Goal: Task Accomplishment & Management: Complete application form

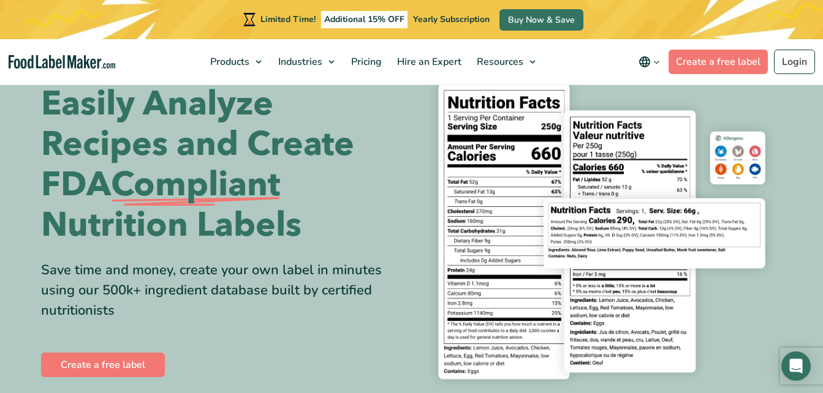
scroll to position [55, 0]
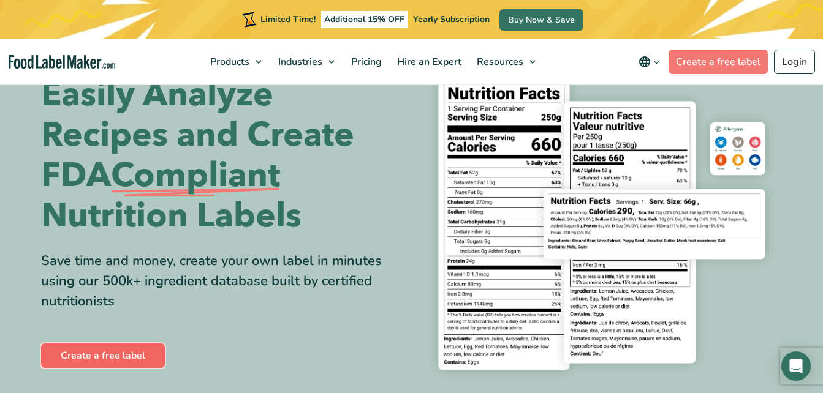
click at [148, 354] on link "Create a free label" at bounding box center [103, 356] width 124 height 25
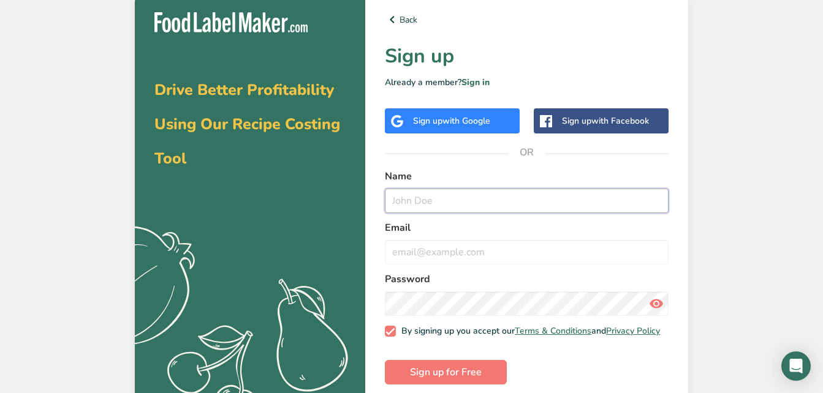
click at [460, 193] on input "text" at bounding box center [527, 201] width 284 height 25
type input "Sha'[PERSON_NAME]"
type input "[DOMAIN_NAME][EMAIL_ADDRESS][DOMAIN_NAME]"
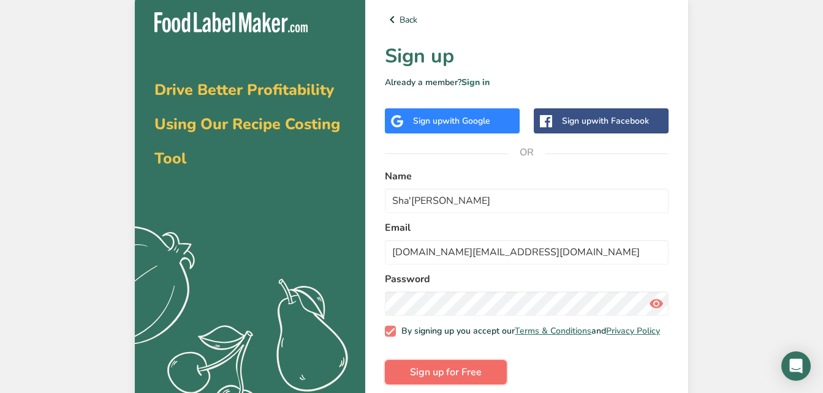
click at [476, 380] on span "Sign up for Free" at bounding box center [446, 372] width 72 height 15
click at [475, 379] on span "Sign up for Free" at bounding box center [446, 372] width 72 height 15
click at [476, 378] on span "Sign up for Free" at bounding box center [446, 372] width 72 height 15
click at [392, 21] on icon at bounding box center [392, 20] width 15 height 22
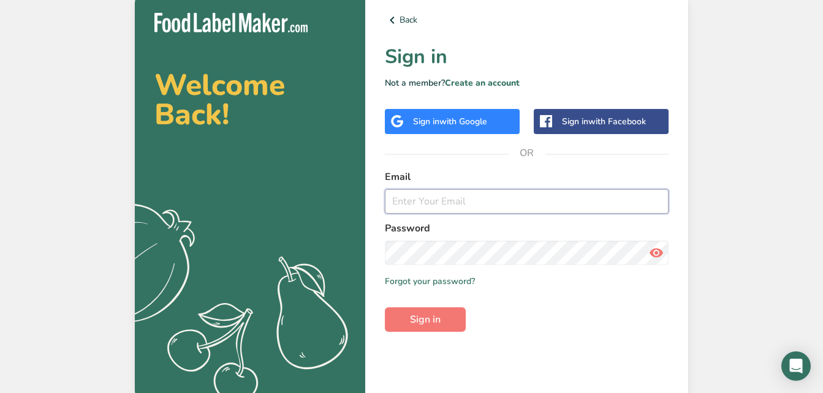
click at [456, 202] on input "email" at bounding box center [527, 201] width 284 height 25
type input "[DOMAIN_NAME][EMAIL_ADDRESS][DOMAIN_NAME]"
click at [453, 324] on button "Sign in" at bounding box center [425, 320] width 81 height 25
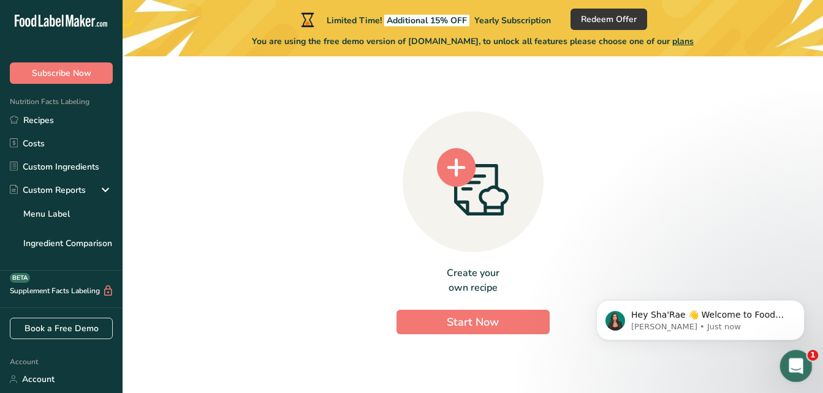
click at [799, 355] on div "Open Intercom Messenger" at bounding box center [794, 364] width 40 height 40
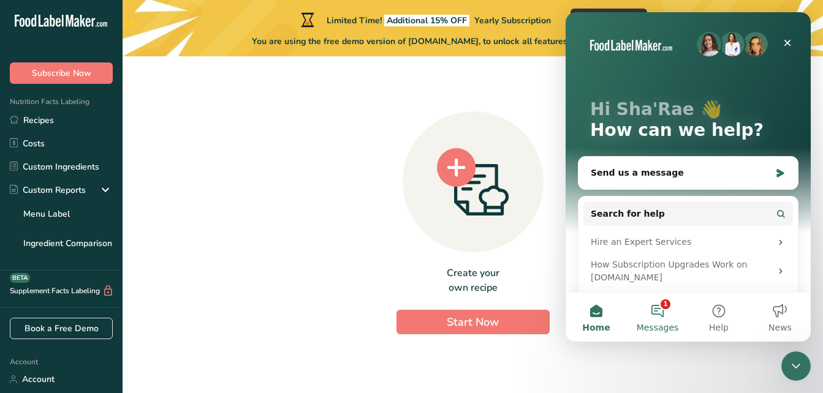
click at [664, 303] on button "1 Messages" at bounding box center [657, 317] width 61 height 49
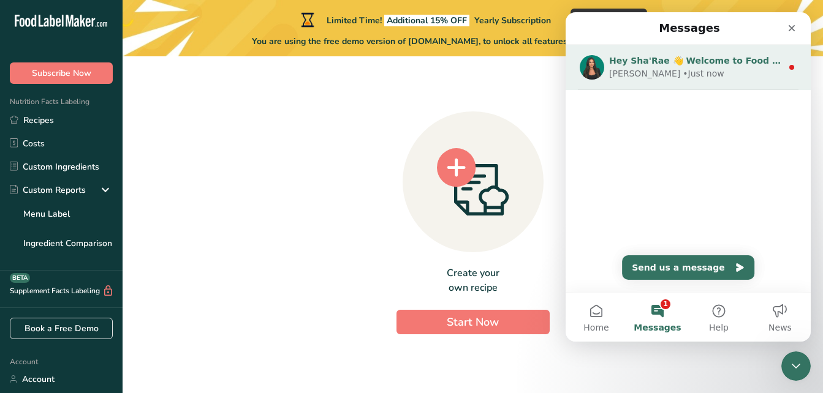
click at [711, 81] on div "Hey Sha'Rae 👋 Welcome to Food Label Maker🙌 Take a look around! If you have any …" at bounding box center [688, 67] width 245 height 45
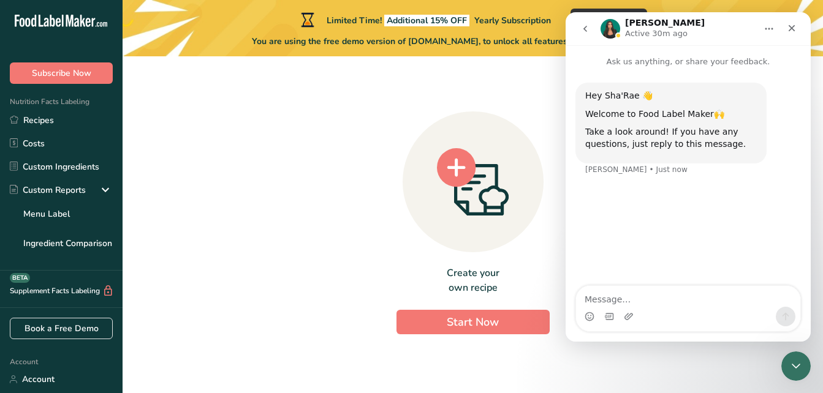
click at [357, 221] on div "Create your own recipe Start Now" at bounding box center [472, 220] width 661 height 308
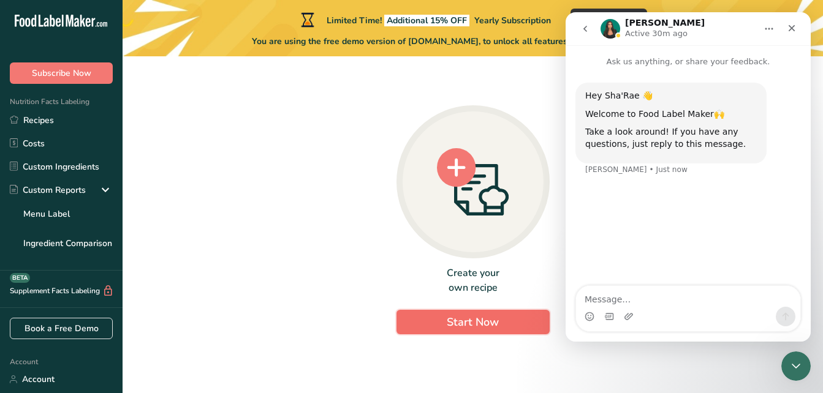
click at [483, 321] on span "Start Now" at bounding box center [473, 322] width 52 height 15
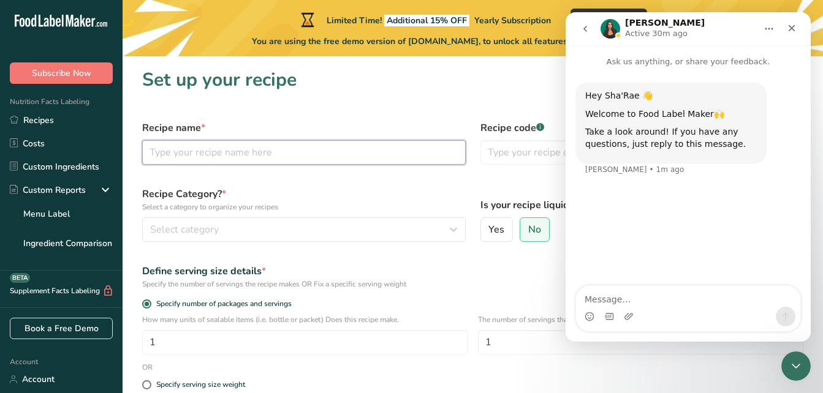
click at [314, 154] on input "text" at bounding box center [304, 152] width 324 height 25
click at [586, 36] on button "go back" at bounding box center [585, 28] width 23 height 23
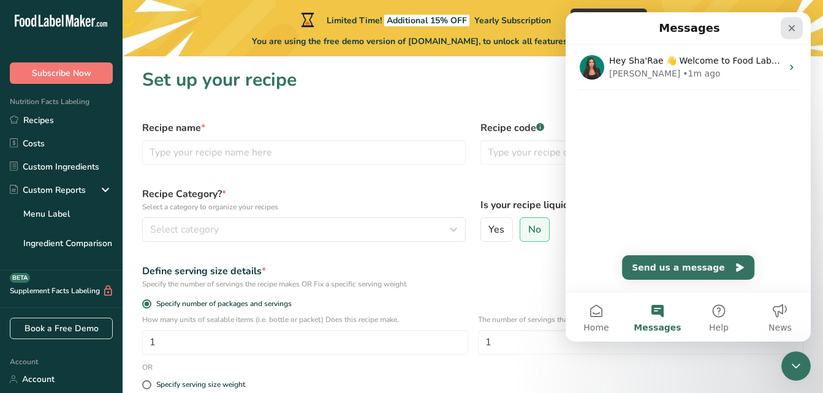
click at [794, 27] on icon "Close" at bounding box center [792, 28] width 7 height 7
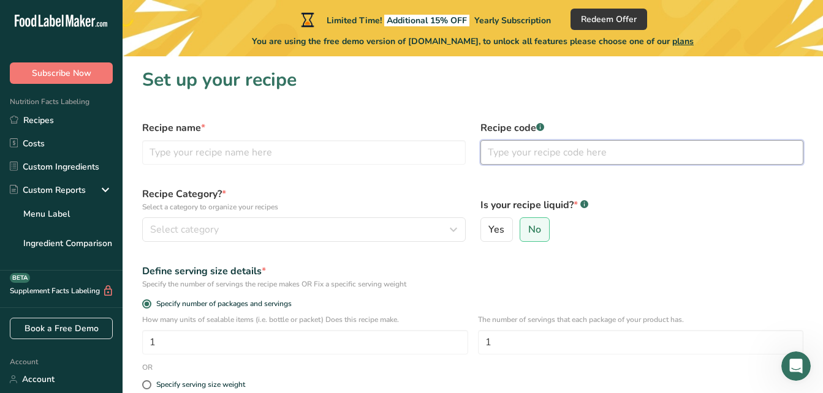
click at [546, 151] on input "text" at bounding box center [642, 152] width 324 height 25
click at [494, 237] on label "Yes" at bounding box center [496, 230] width 33 height 25
click at [489, 234] on input "Yes" at bounding box center [485, 230] width 8 height 8
radio input "true"
radio input "false"
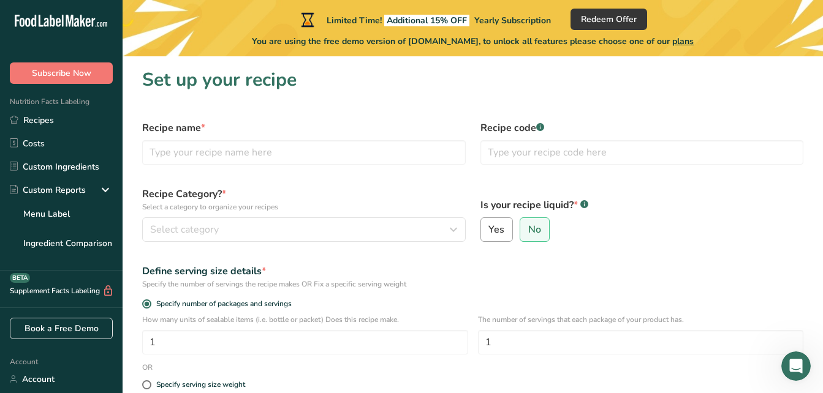
select select "22"
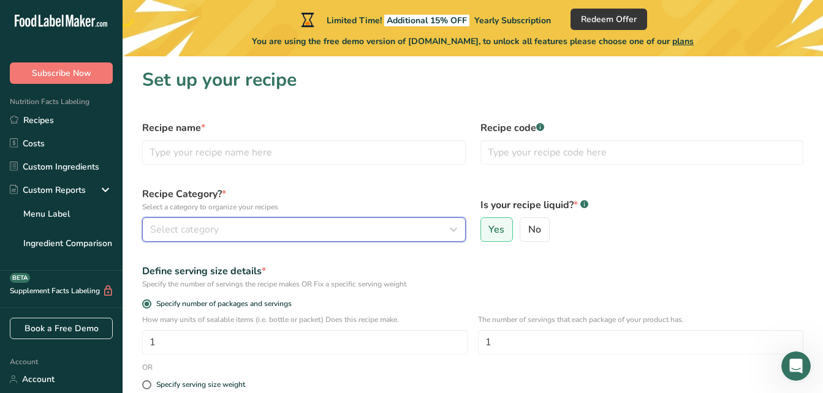
click at [303, 233] on div "Select category" at bounding box center [300, 229] width 300 height 15
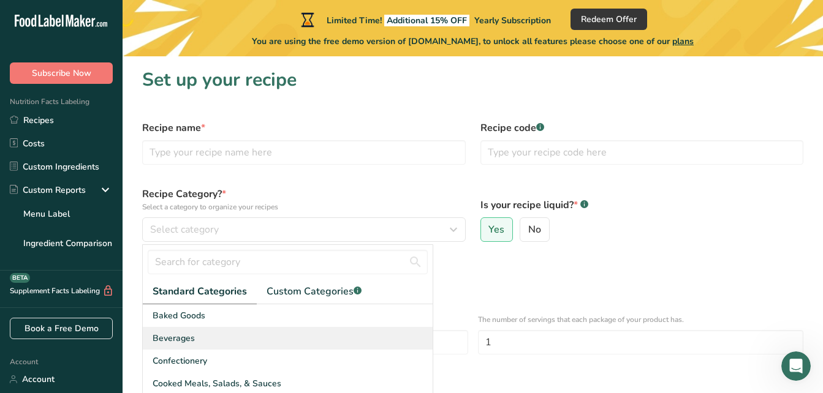
click at [183, 330] on div "Beverages" at bounding box center [288, 338] width 290 height 23
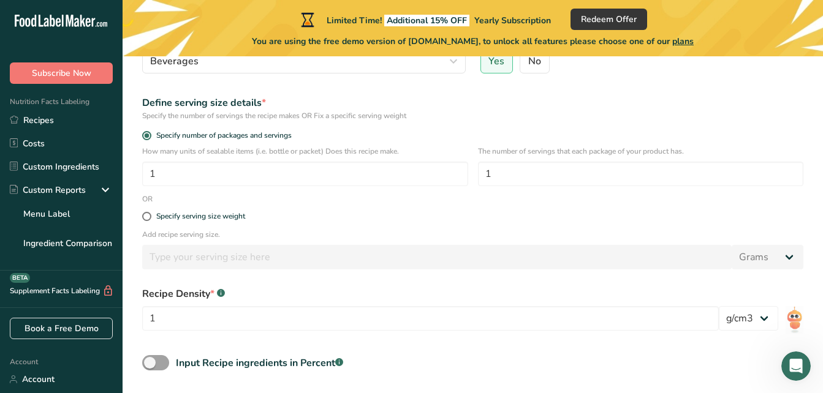
scroll to position [165, 0]
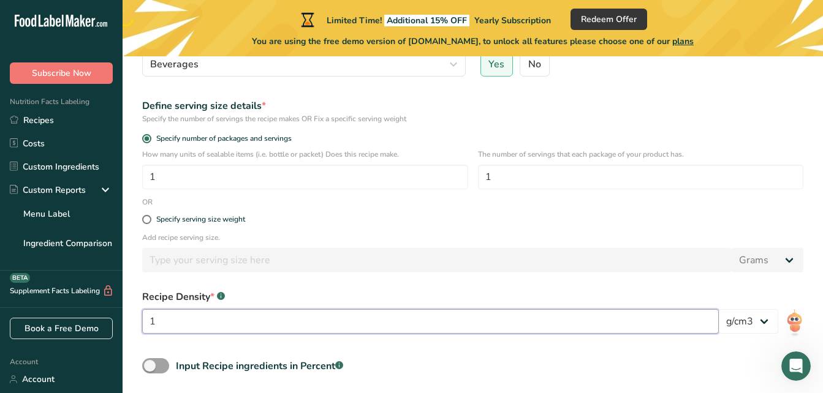
click at [689, 327] on input "1" at bounding box center [430, 321] width 577 height 25
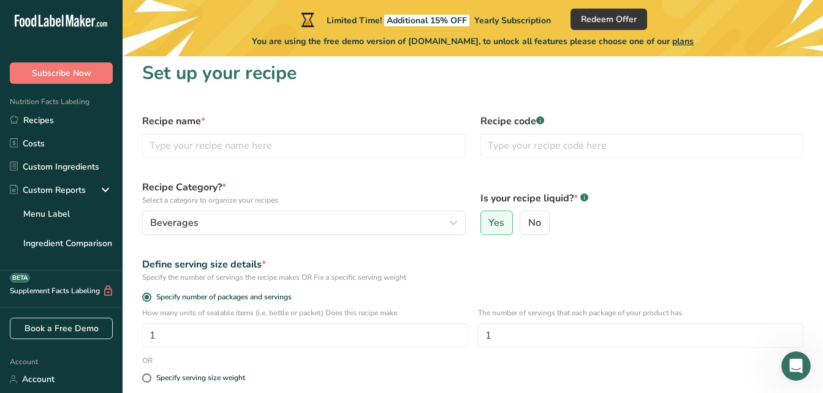
scroll to position [0, 0]
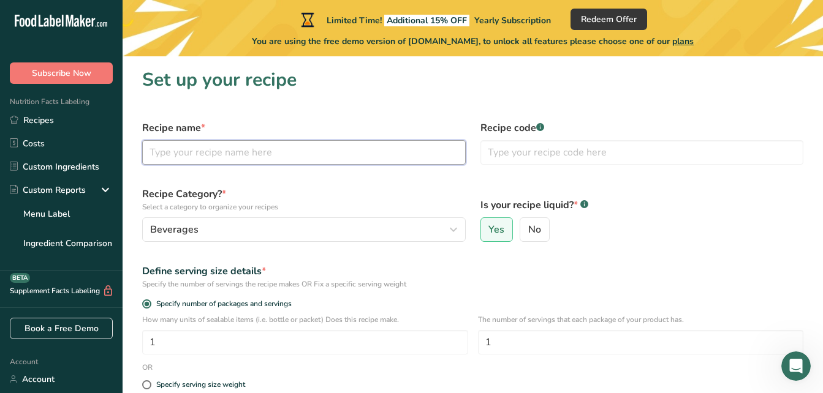
click at [423, 162] on input "text" at bounding box center [304, 152] width 324 height 25
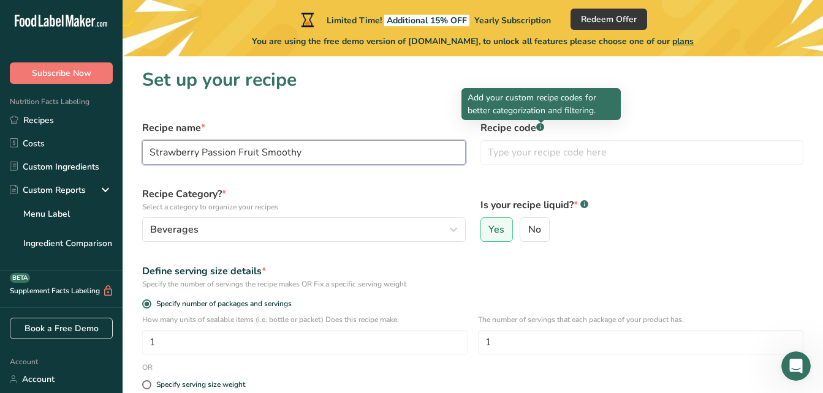
type input "Strawberry Passion Fruit Smoothy"
click at [543, 128] on rect at bounding box center [540, 127] width 8 height 8
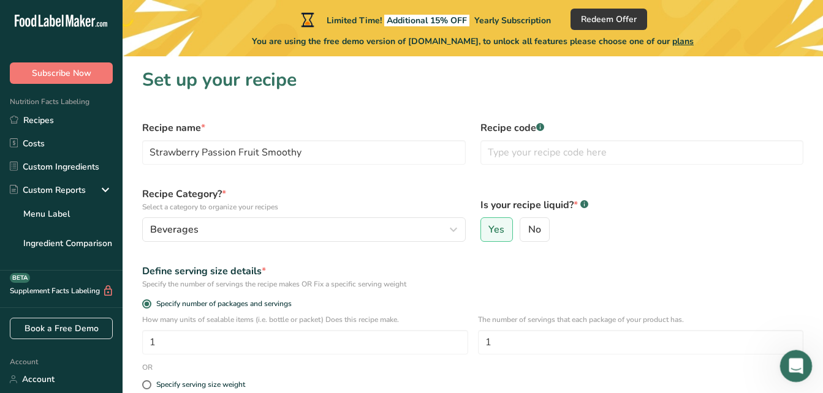
click at [802, 365] on icon "Open Intercom Messenger" at bounding box center [794, 365] width 20 height 20
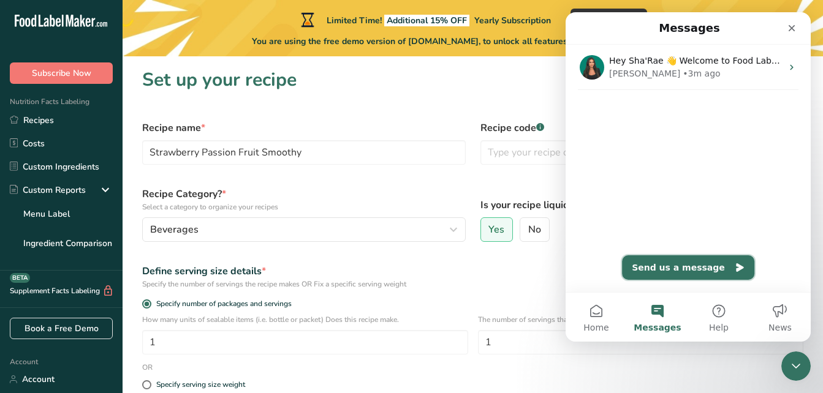
click at [707, 260] on button "Send us a message" at bounding box center [688, 268] width 132 height 25
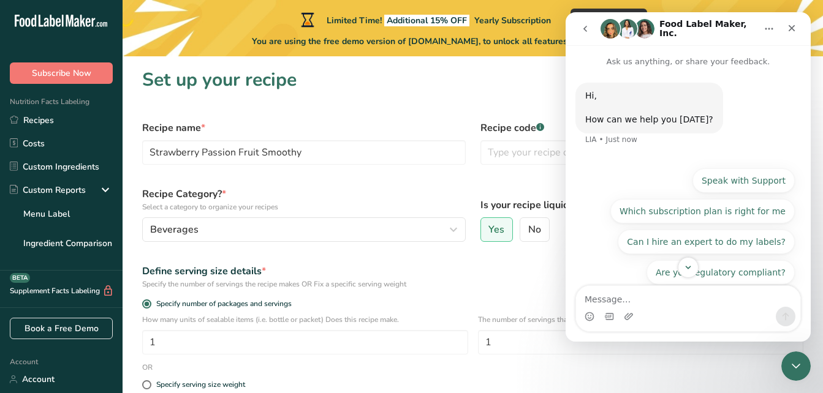
click at [585, 26] on icon "go back" at bounding box center [585, 29] width 10 height 10
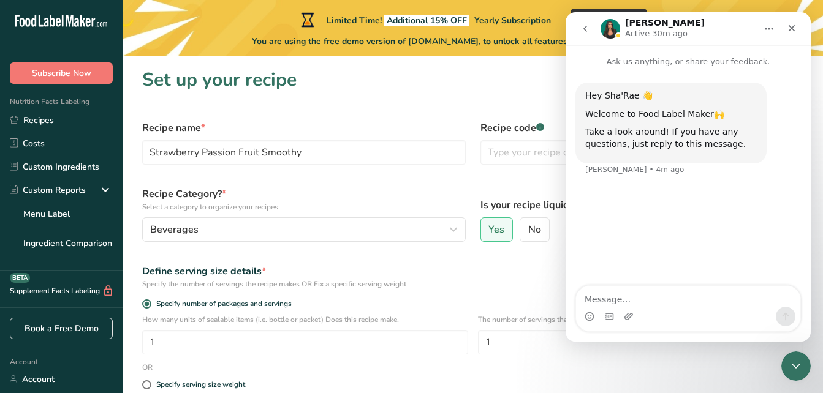
click at [675, 310] on div "Intercom messenger" at bounding box center [688, 317] width 224 height 20
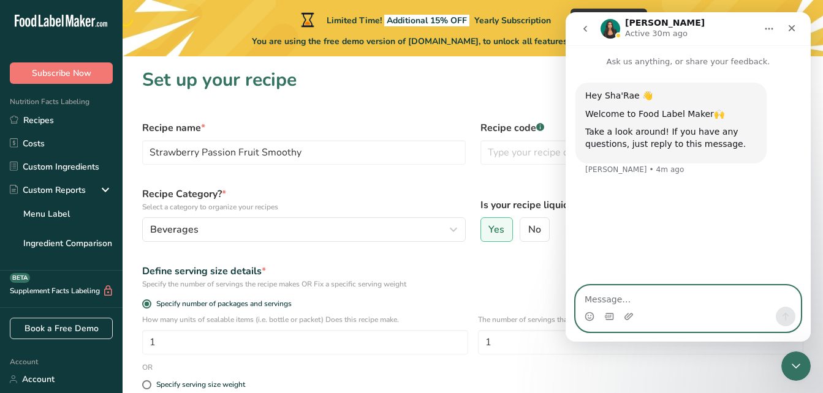
click at [682, 306] on textarea "Message…" at bounding box center [688, 296] width 224 height 21
type textarea "Can you give me an example of a recipe code?"
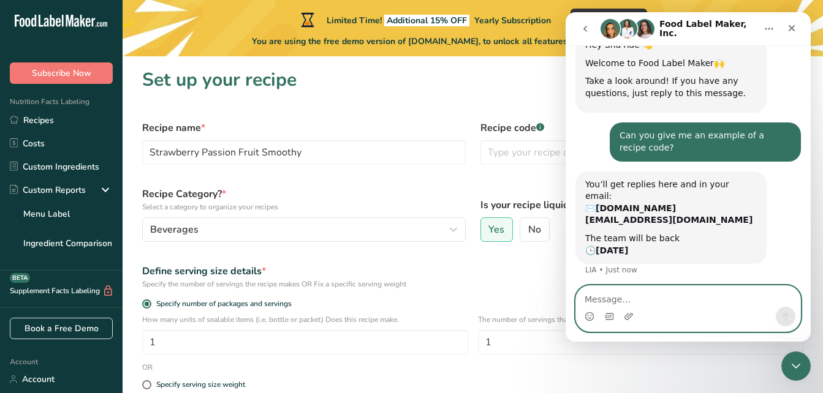
scroll to position [65, 0]
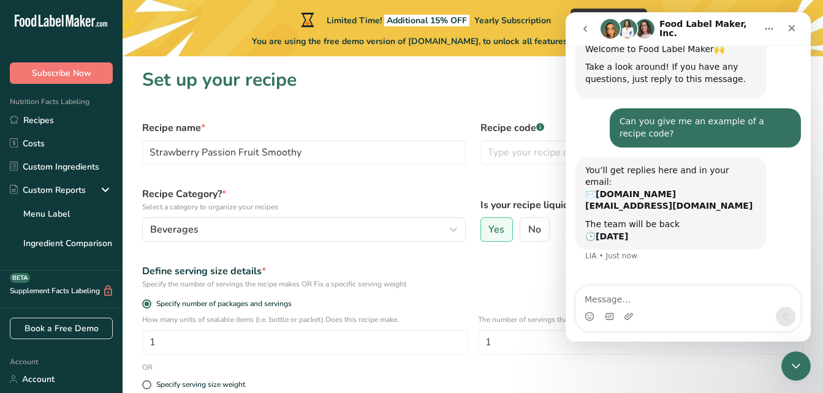
click at [365, 268] on div "Define serving size details *" at bounding box center [472, 271] width 661 height 15
click at [436, 255] on form "Recipe name * Strawberry Passion Fruit Smoothy Recipe code .a-a{fill:#347362;}.…" at bounding box center [473, 361] width 676 height 497
